Goal: Navigation & Orientation: Find specific page/section

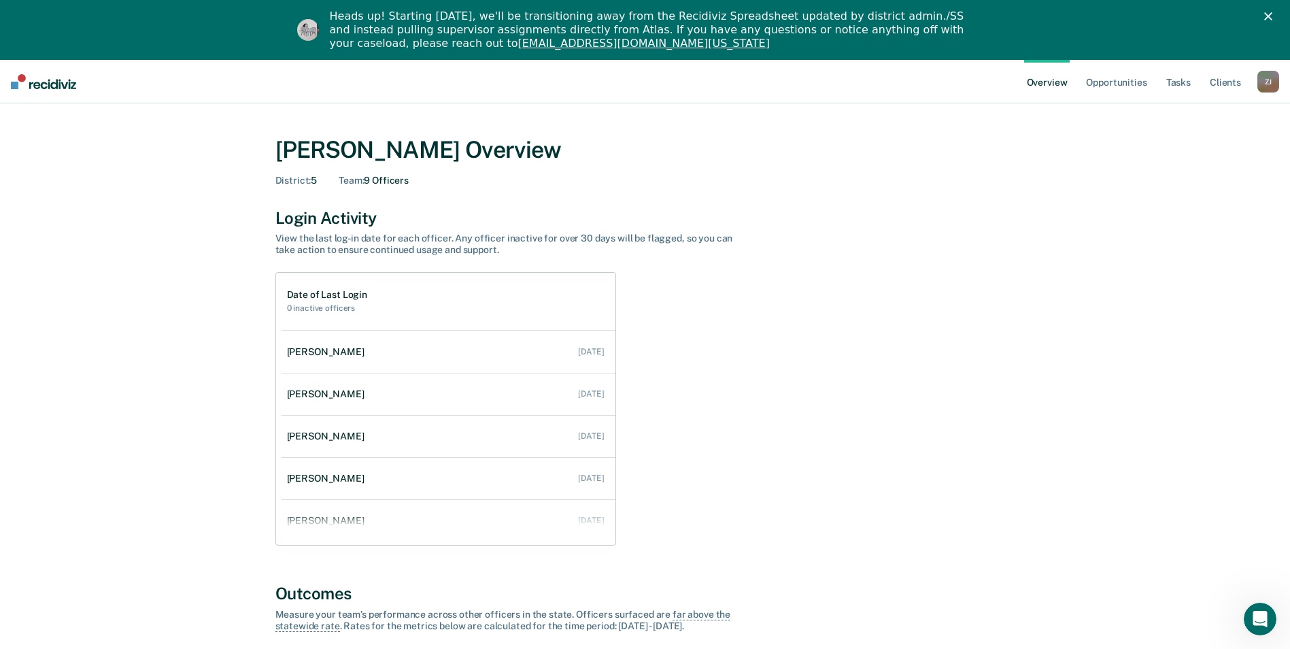
click at [1272, 84] on div "Z J" at bounding box center [1269, 82] width 22 height 22
click at [1184, 144] on link "Go to Operations" at bounding box center [1214, 148] width 110 height 12
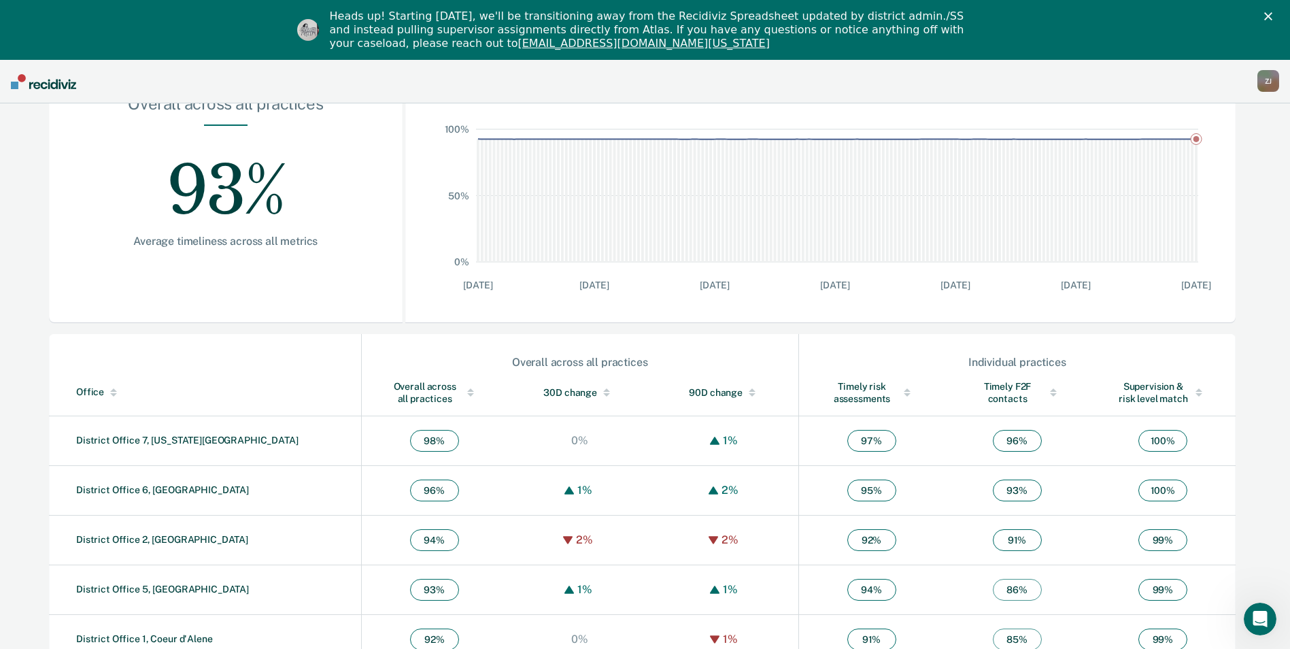
scroll to position [360, 0]
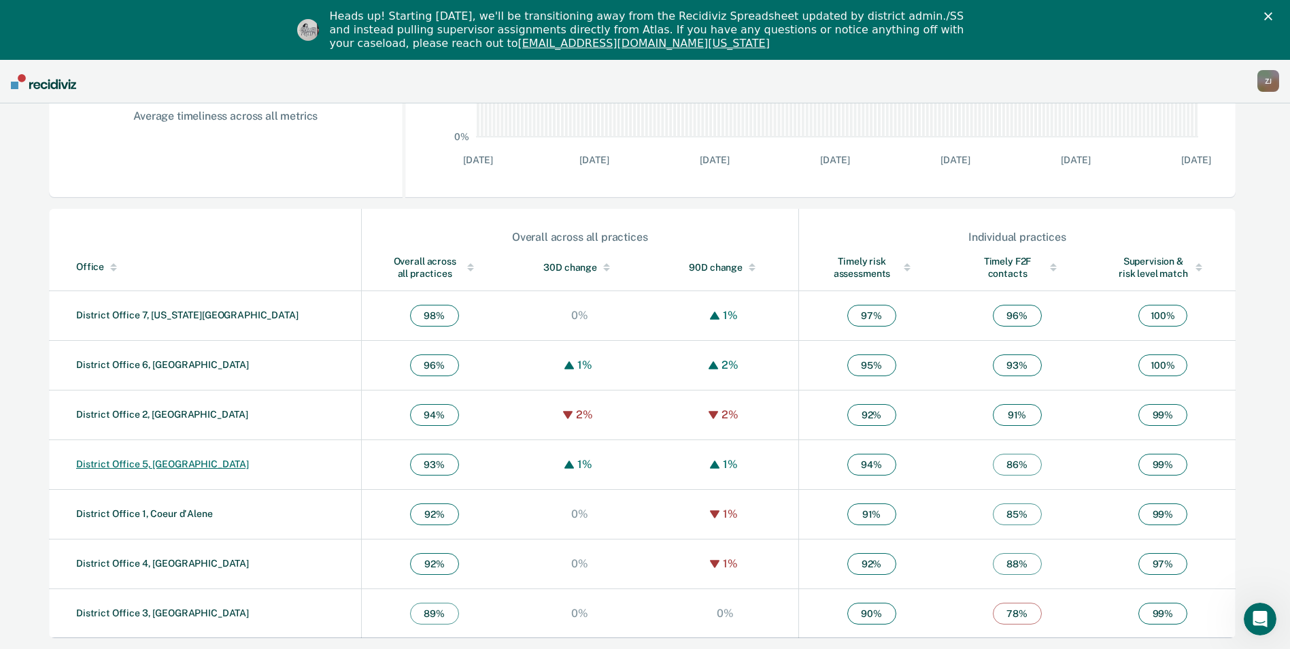
click at [132, 465] on link "District Office 5, [GEOGRAPHIC_DATA]" at bounding box center [162, 463] width 173 height 11
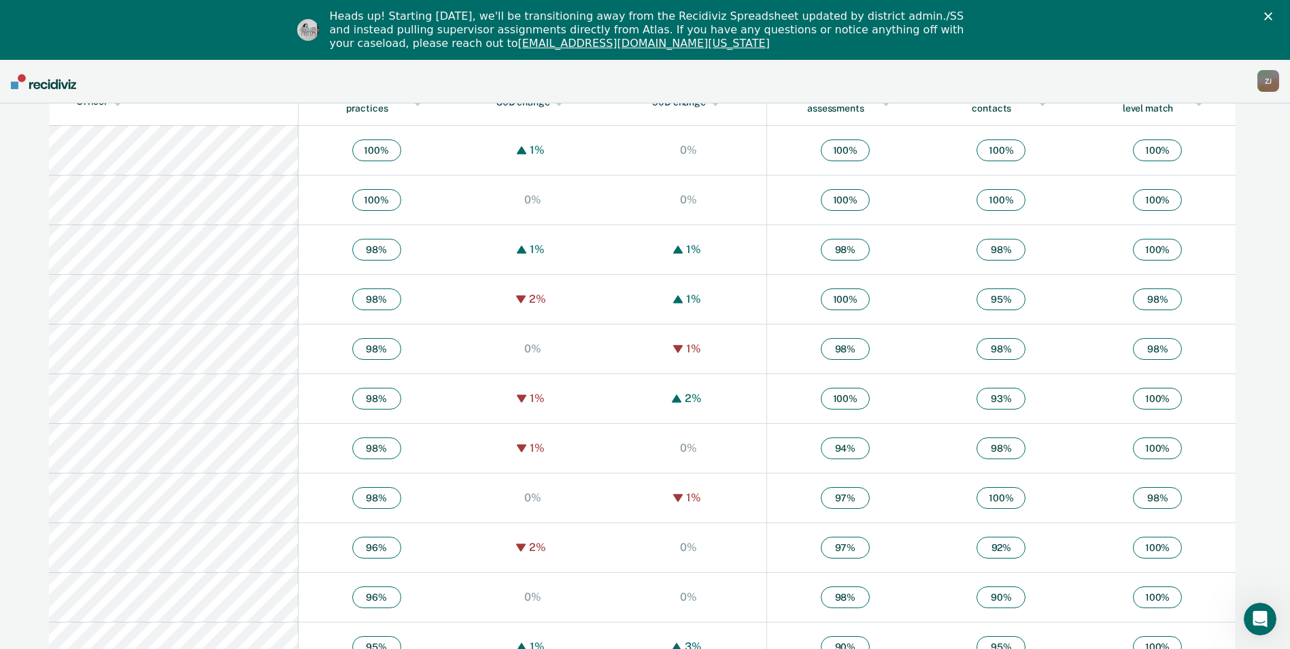
scroll to position [500, 0]
